Goal: Find specific page/section: Find specific page/section

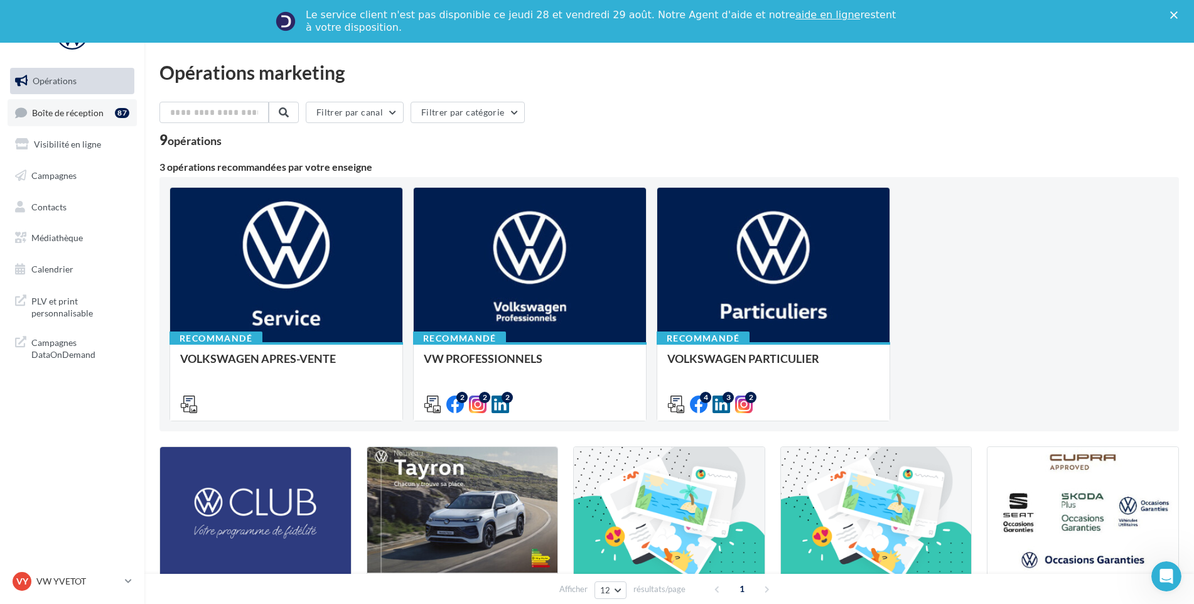
click at [51, 114] on span "Boîte de réception" at bounding box center [68, 112] width 72 height 11
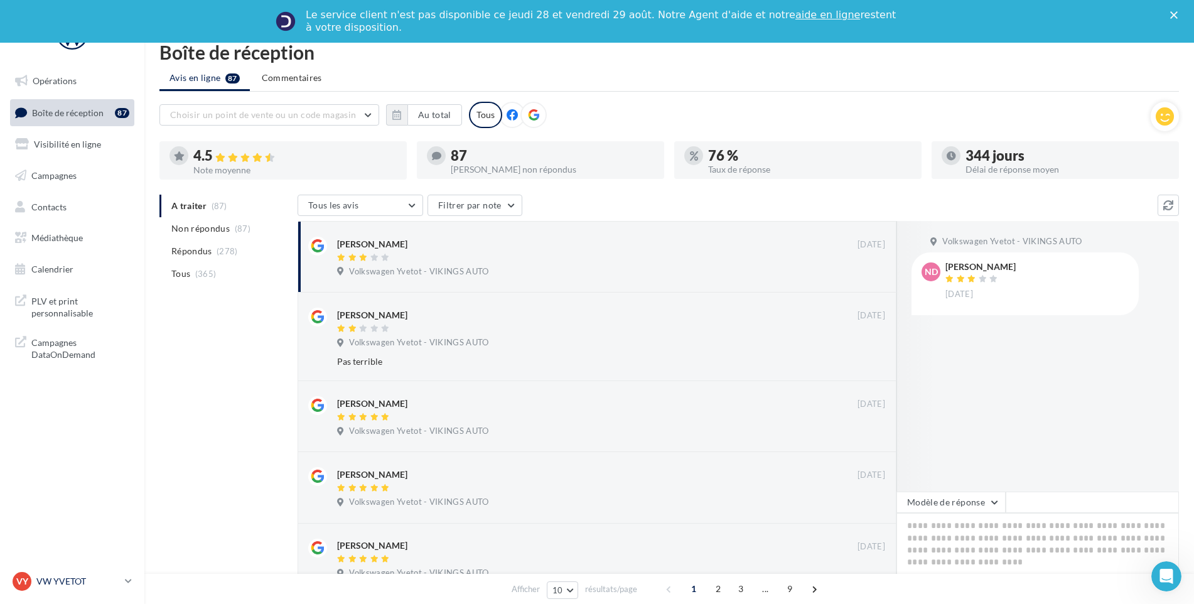
click at [92, 575] on p "VW YVETOT" at bounding box center [78, 581] width 84 height 13
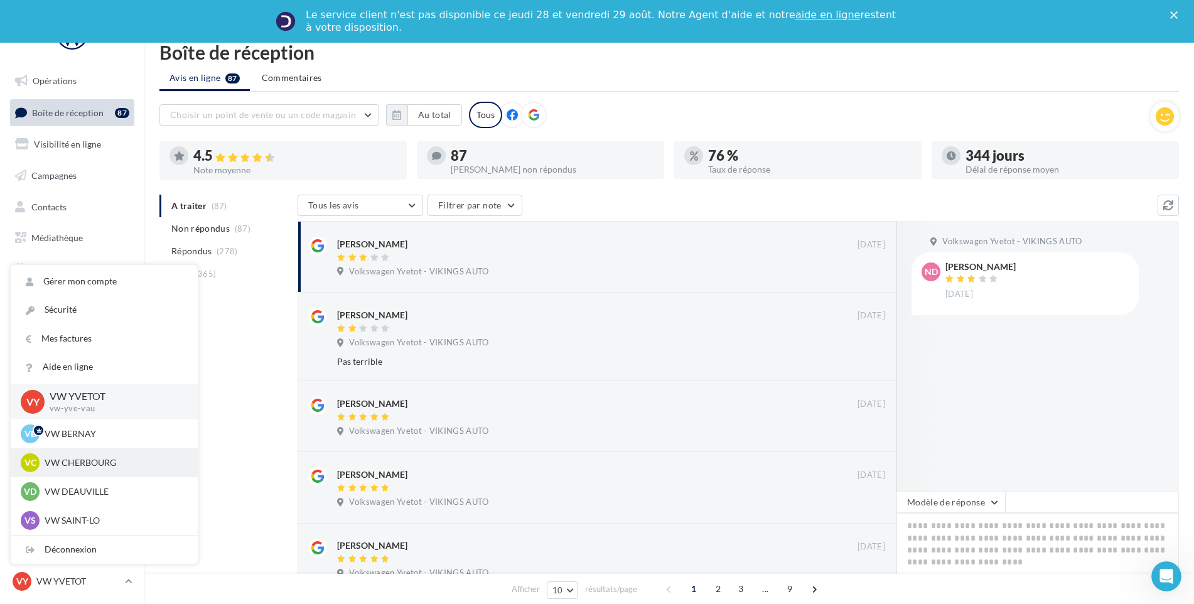
click at [105, 466] on p "VW CHERBOURG" at bounding box center [114, 462] width 138 height 13
